Goal: Entertainment & Leisure: Consume media (video, audio)

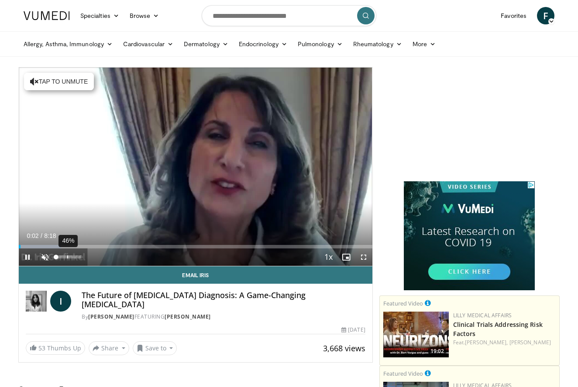
click at [67, 257] on div "46%" at bounding box center [68, 257] width 25 height 3
click at [76, 258] on div "81%" at bounding box center [68, 257] width 25 height 3
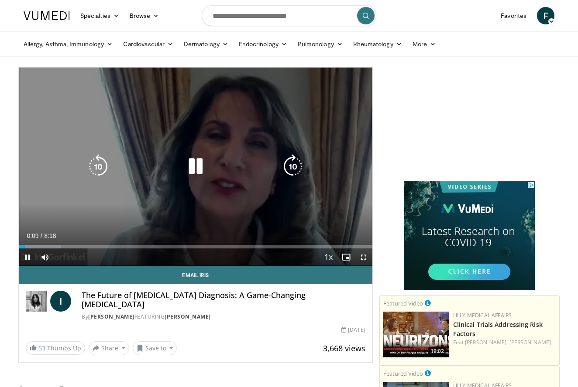
click at [295, 164] on icon "Video Player" at bounding box center [292, 166] width 24 height 24
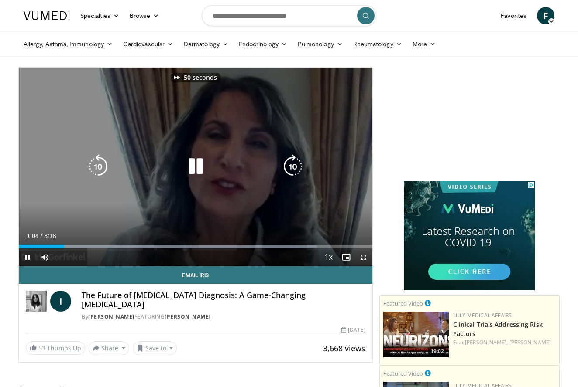
click at [295, 164] on icon "Video Player" at bounding box center [292, 166] width 24 height 24
click at [291, 167] on icon "Video Player" at bounding box center [292, 166] width 24 height 24
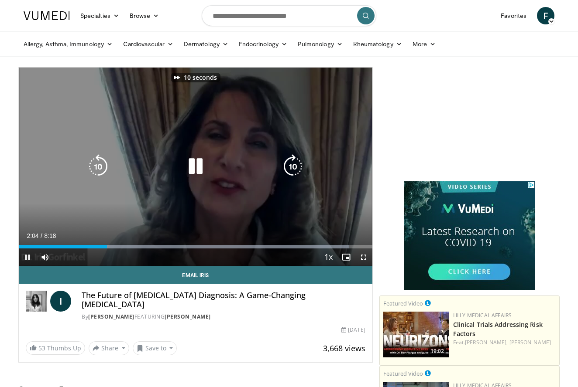
click at [291, 166] on icon "Video Player" at bounding box center [292, 166] width 24 height 24
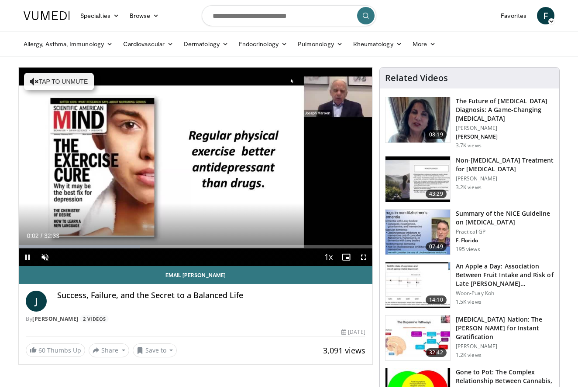
click at [362, 256] on span "Video Player" at bounding box center [363, 257] width 17 height 17
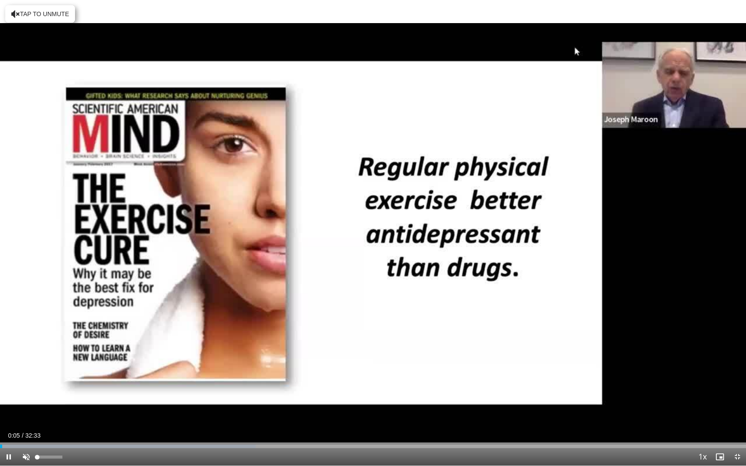
click at [24, 387] on span "Video Player" at bounding box center [25, 456] width 17 height 17
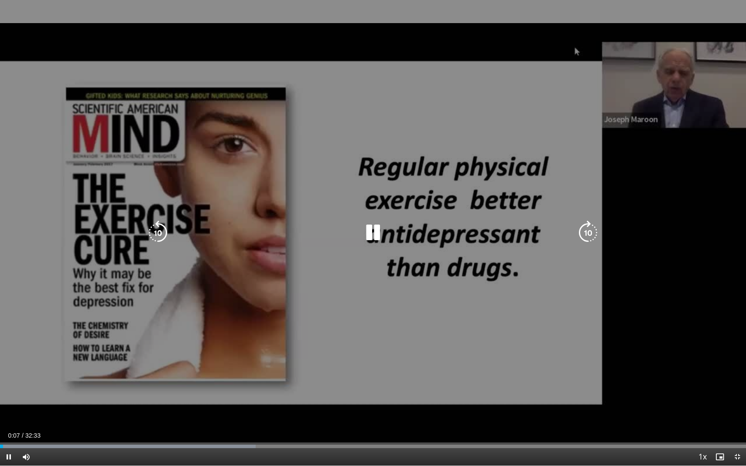
click at [185, 370] on div "10 seconds Tap to unmute" at bounding box center [373, 233] width 746 height 466
click at [153, 387] on div "10 seconds Tap to unmute" at bounding box center [373, 233] width 746 height 466
click at [577, 229] on icon "Video Player" at bounding box center [588, 233] width 24 height 24
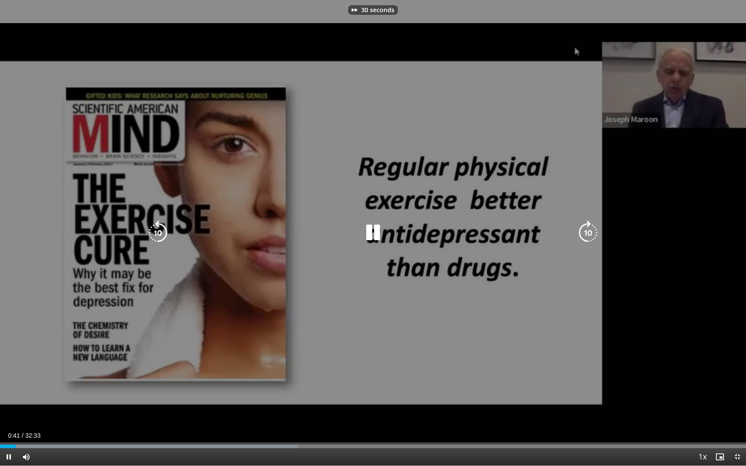
click at [577, 229] on icon "Video Player" at bounding box center [588, 233] width 24 height 24
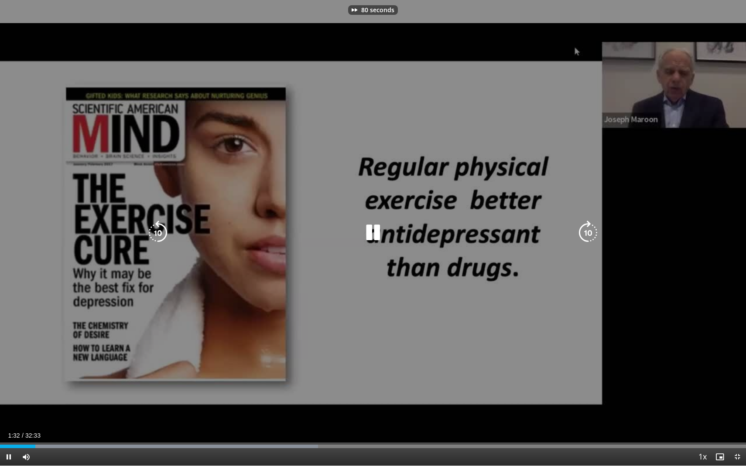
click at [577, 229] on icon "Video Player" at bounding box center [588, 233] width 24 height 24
click at [548, 136] on div "110 seconds Tap to unmute" at bounding box center [373, 233] width 746 height 466
